Goal: Complete application form

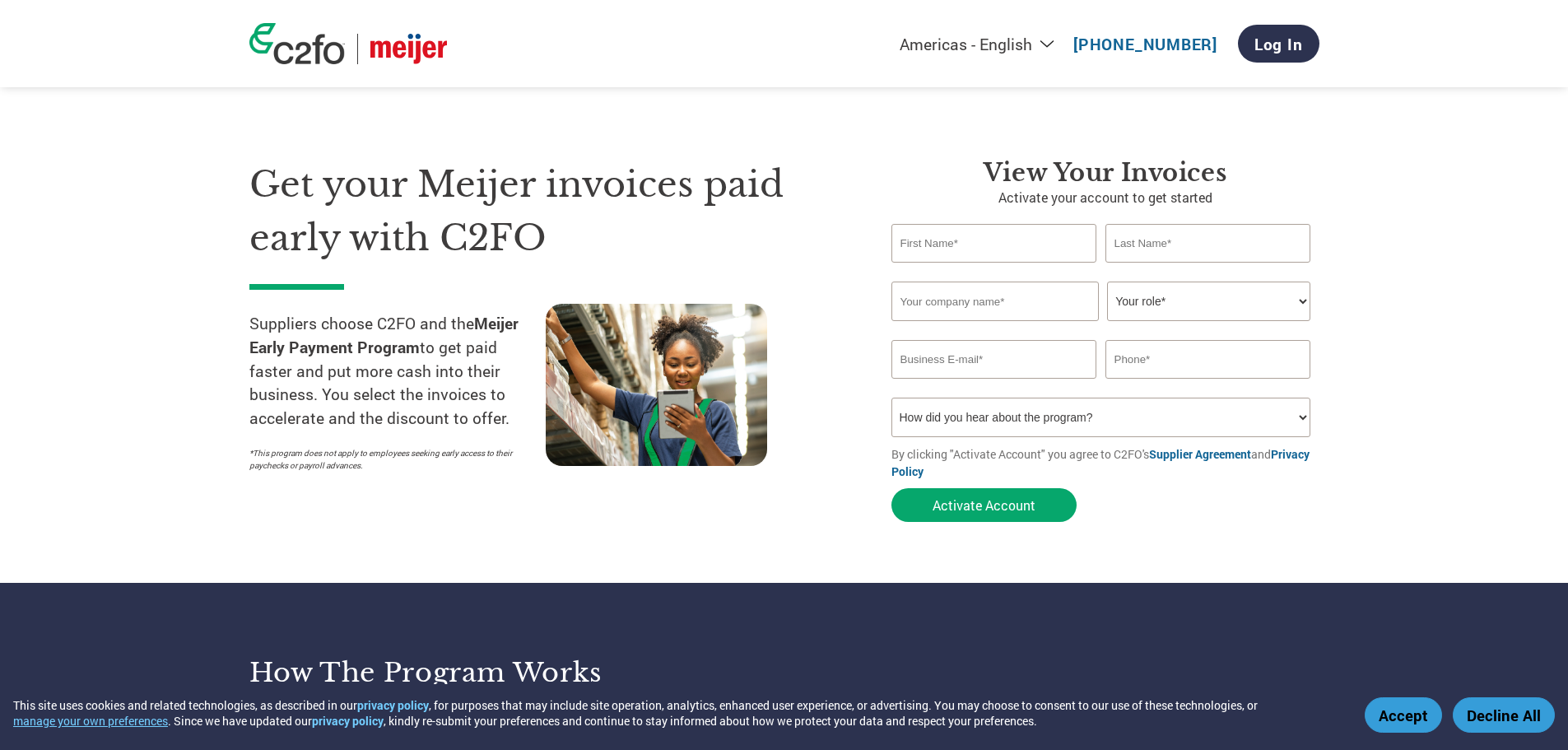
click at [986, 238] on input "text" at bounding box center [994, 243] width 206 height 39
type input "[PERSON_NAME]"
type input "Lolli"
type input "21st Century Healthcare, Inc."
type input "[EMAIL_ADDRESS][DOMAIN_NAME]"
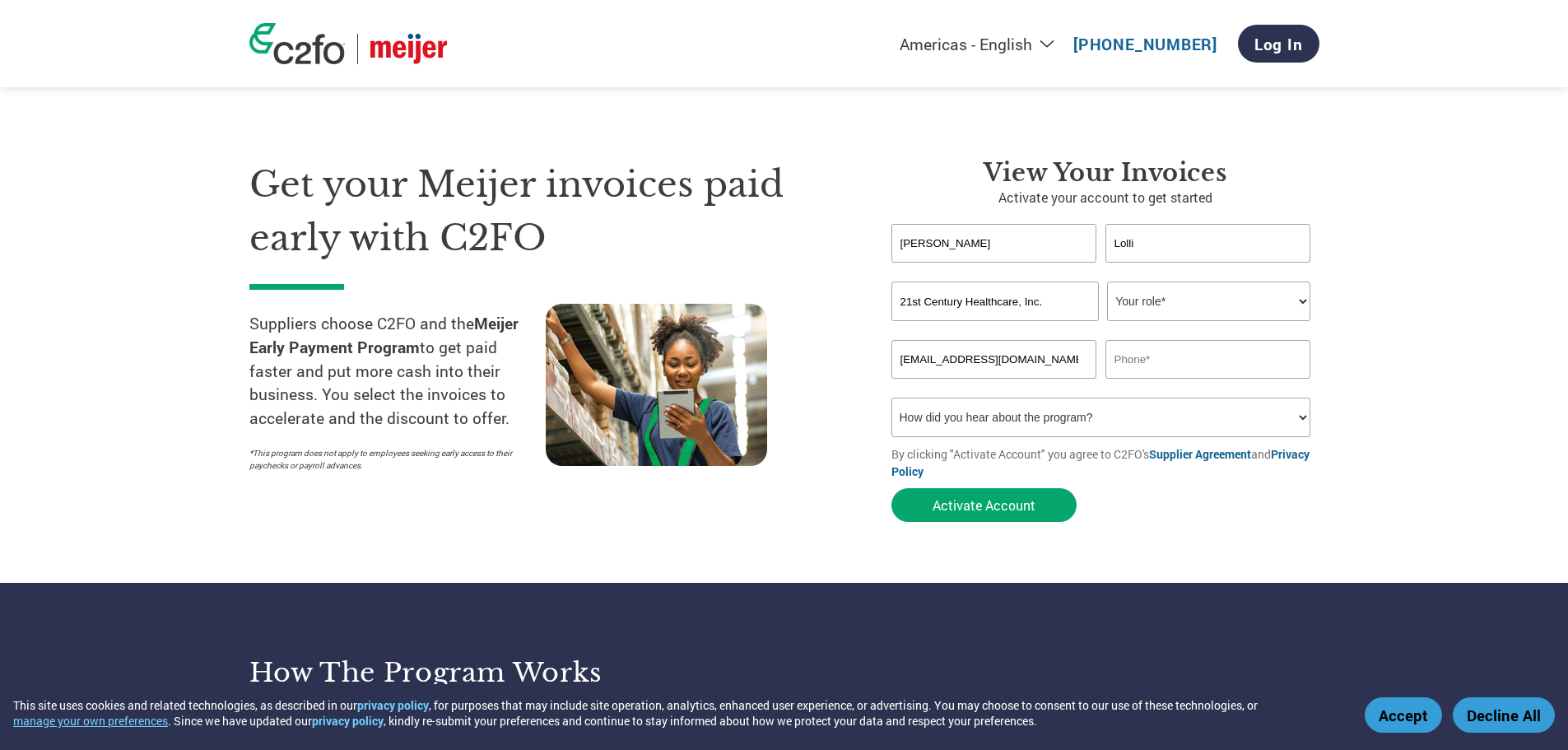
type input "6024030238"
click at [1279, 299] on select "Your role* CFO Controller Credit Manager Finance Director Treasurer CEO Preside…" at bounding box center [1210, 301] width 204 height 39
select select "CONTROLLER"
click at [1108, 282] on select "Your role* CFO Controller Credit Manager Finance Director Treasurer CEO Preside…" at bounding box center [1210, 301] width 204 height 39
click at [1036, 415] on select "How did you hear about the program? Received a letter Email Social Media Online…" at bounding box center [1101, 416] width 420 height 39
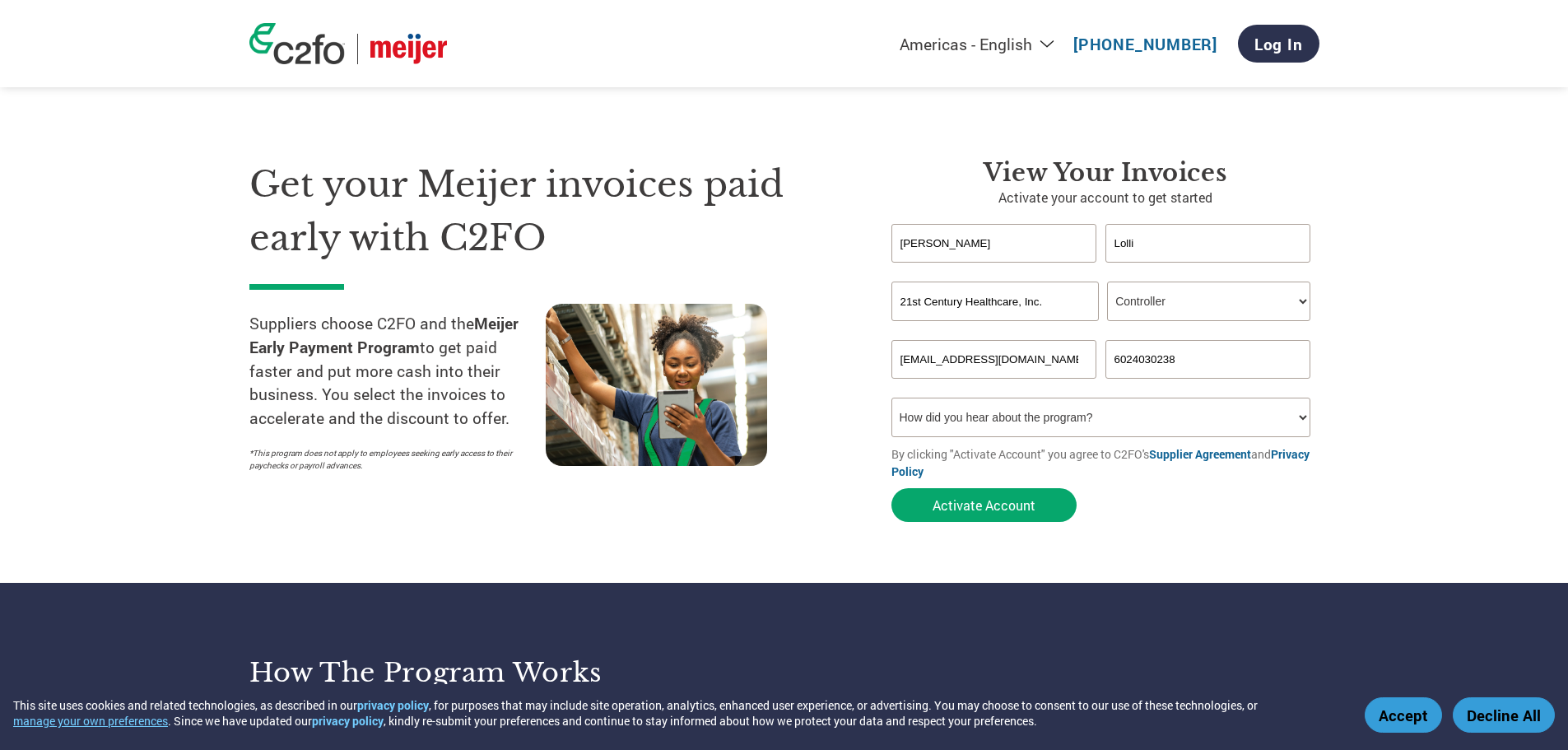
select select "Email"
click at [891, 397] on select "How did you hear about the program? Received a letter Email Social Media Online…" at bounding box center [1101, 416] width 420 height 39
click at [990, 495] on button "Activate Account" at bounding box center [984, 505] width 186 height 34
